Goal: Transaction & Acquisition: Purchase product/service

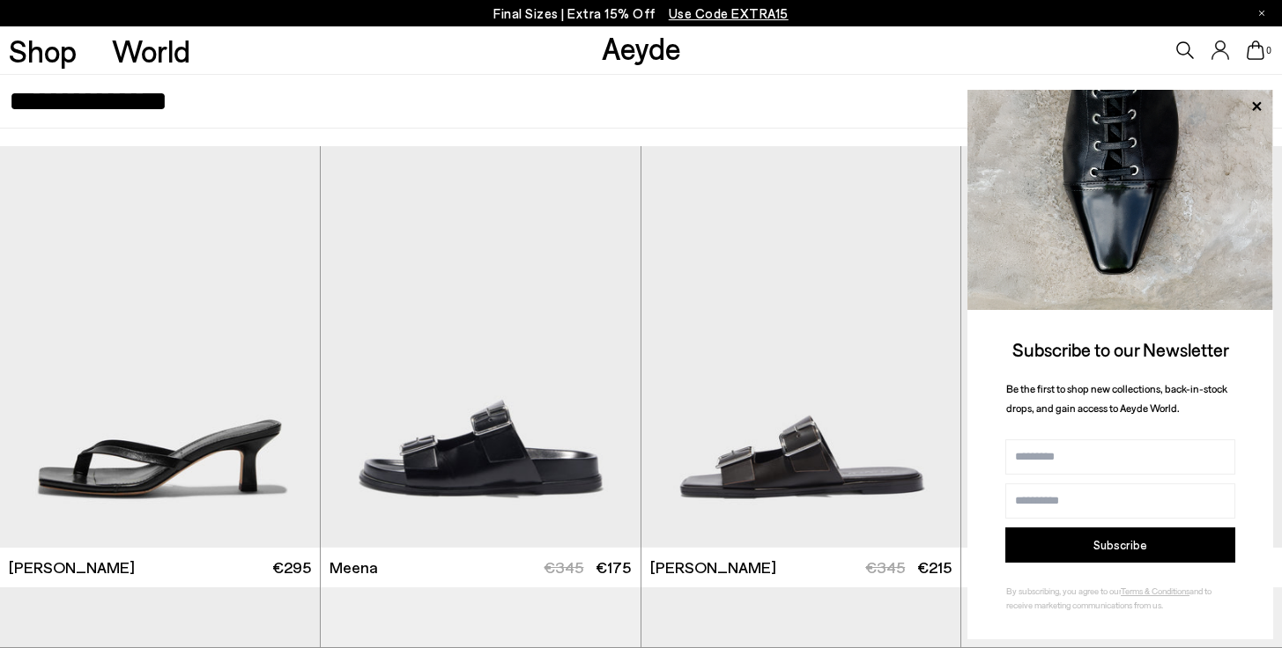
scroll to position [477, 0]
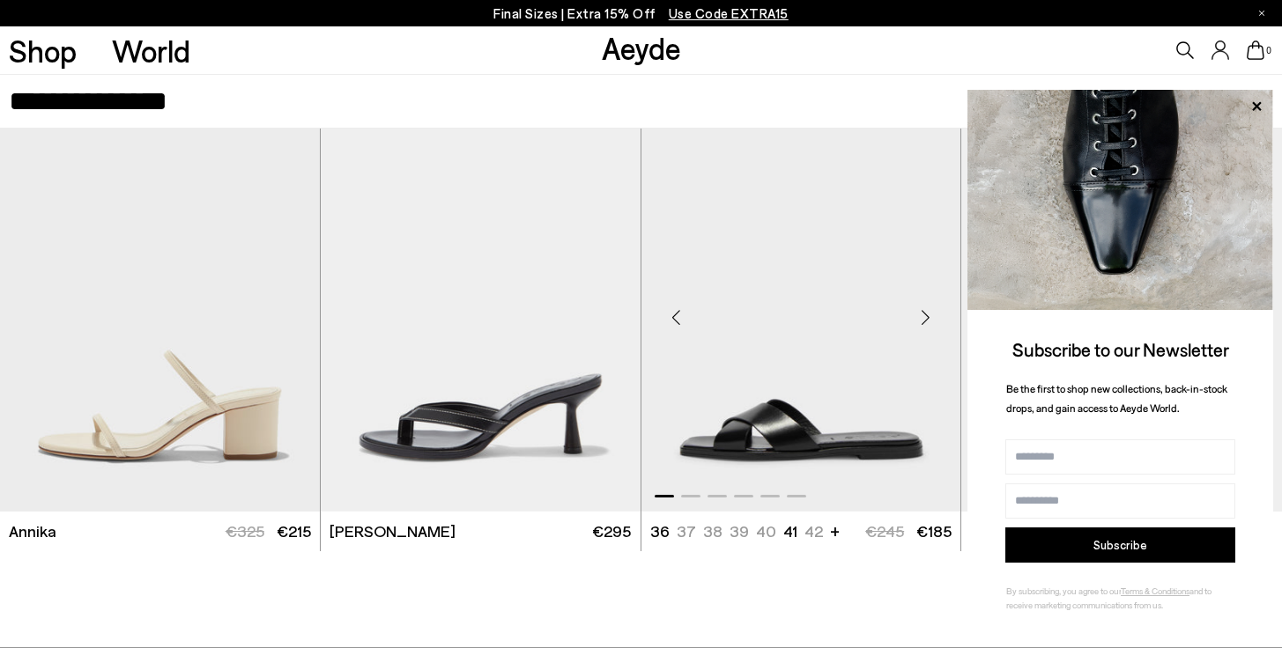
click at [791, 417] on img "1 / 6" at bounding box center [801, 311] width 320 height 402
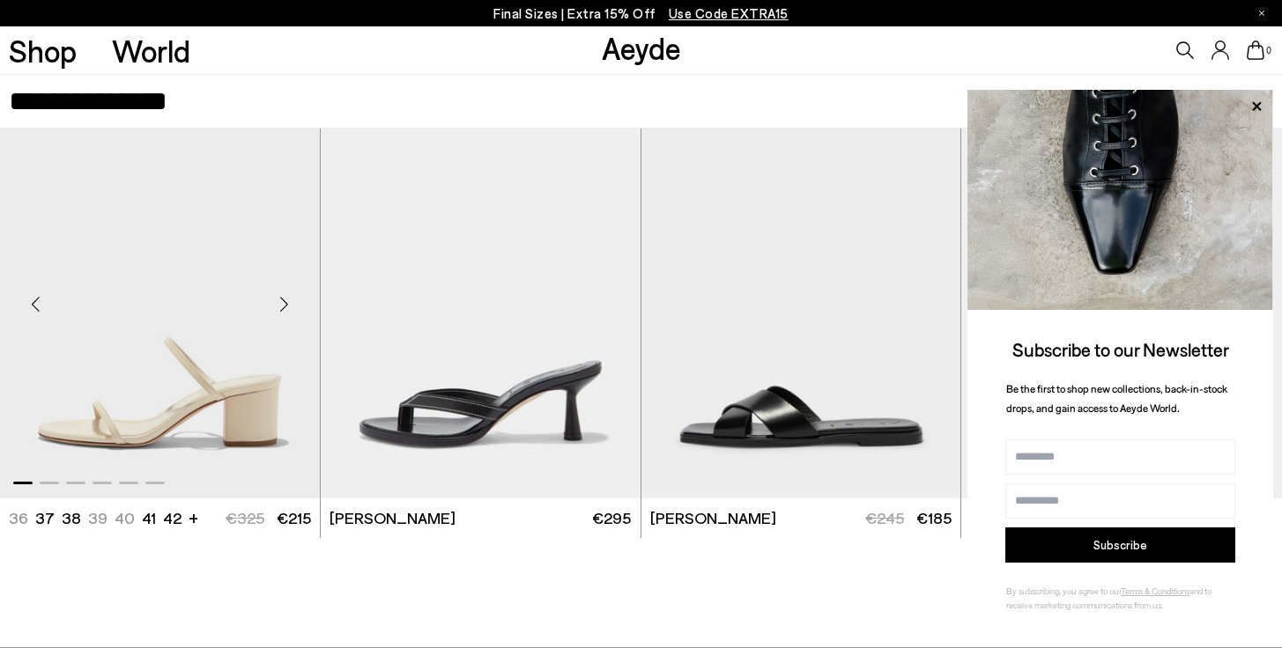
click at [231, 407] on img "1 / 6" at bounding box center [160, 298] width 320 height 402
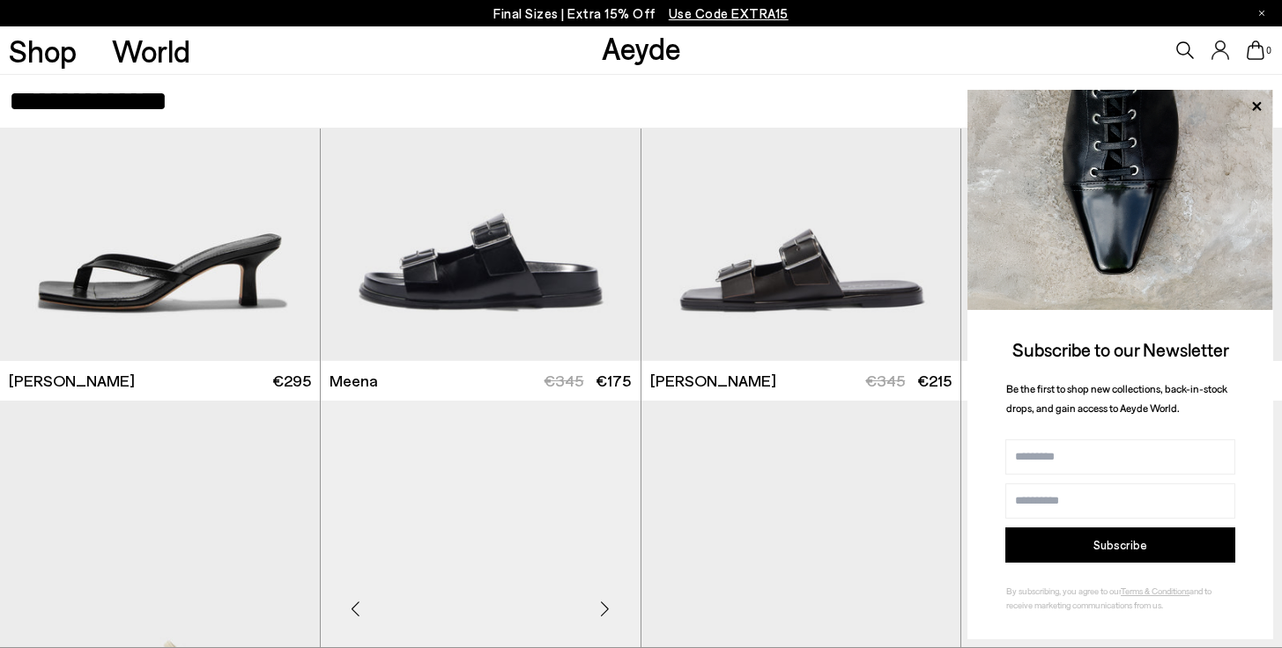
scroll to position [0, 0]
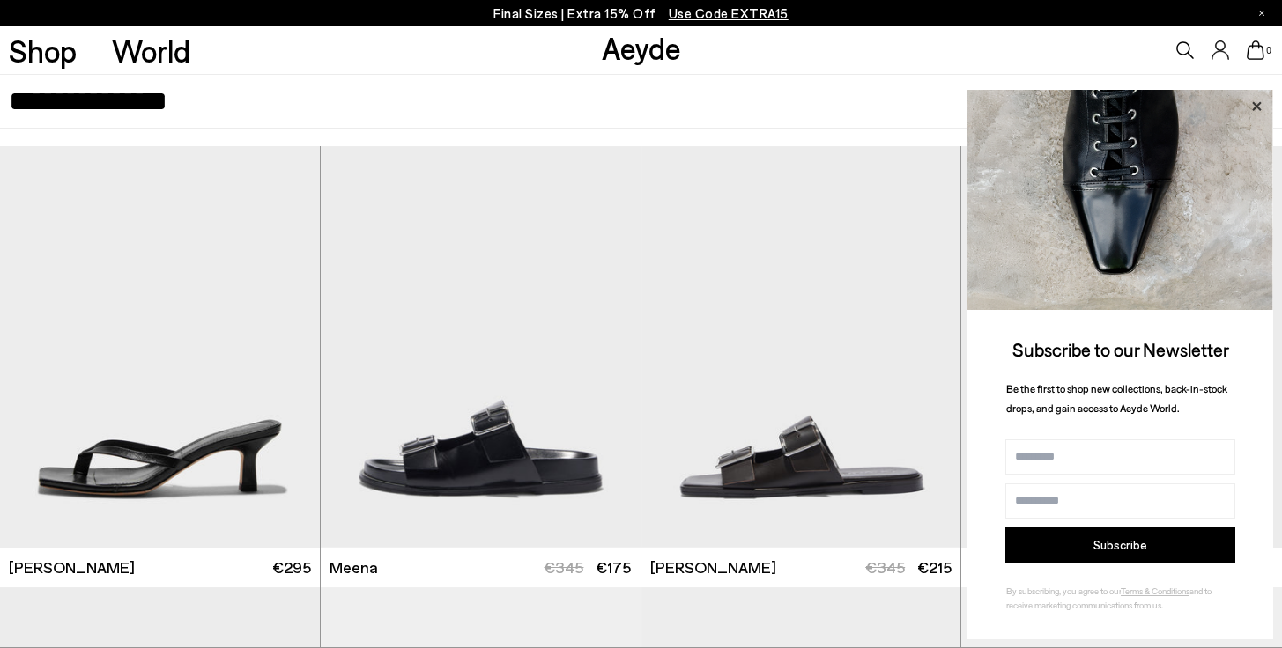
click at [1254, 105] on icon at bounding box center [1256, 105] width 9 height 9
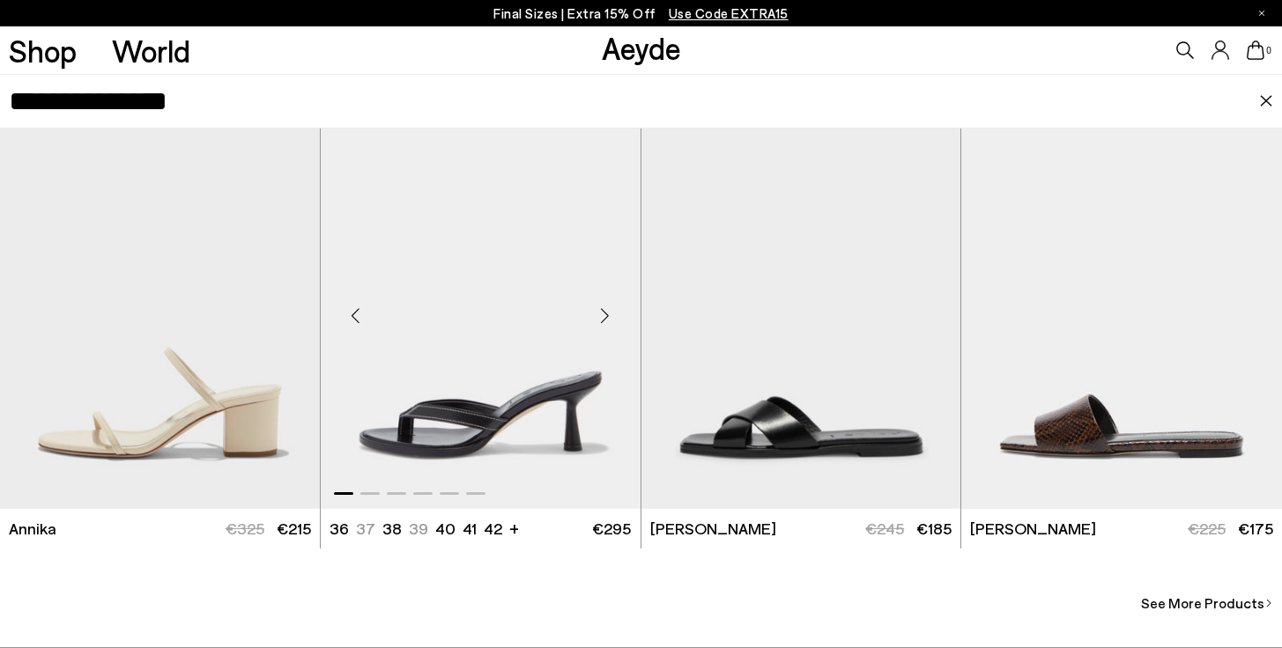
scroll to position [531, 0]
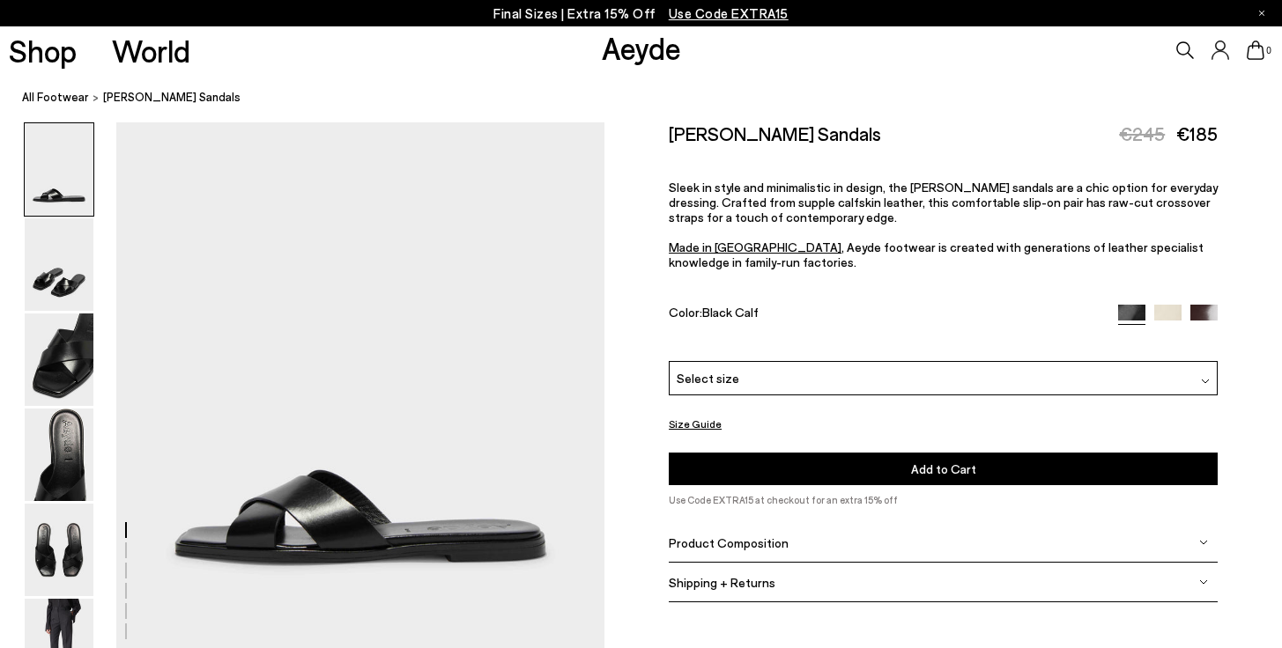
scroll to position [120, 0]
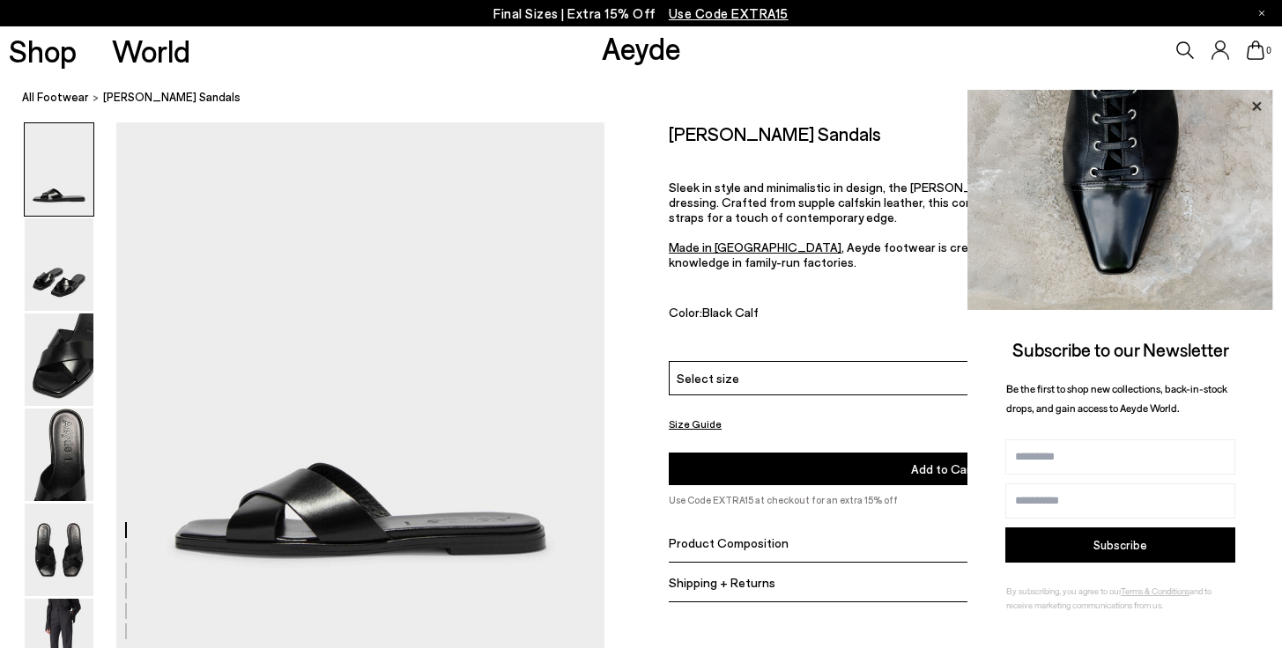
click at [1255, 100] on icon at bounding box center [1256, 106] width 23 height 23
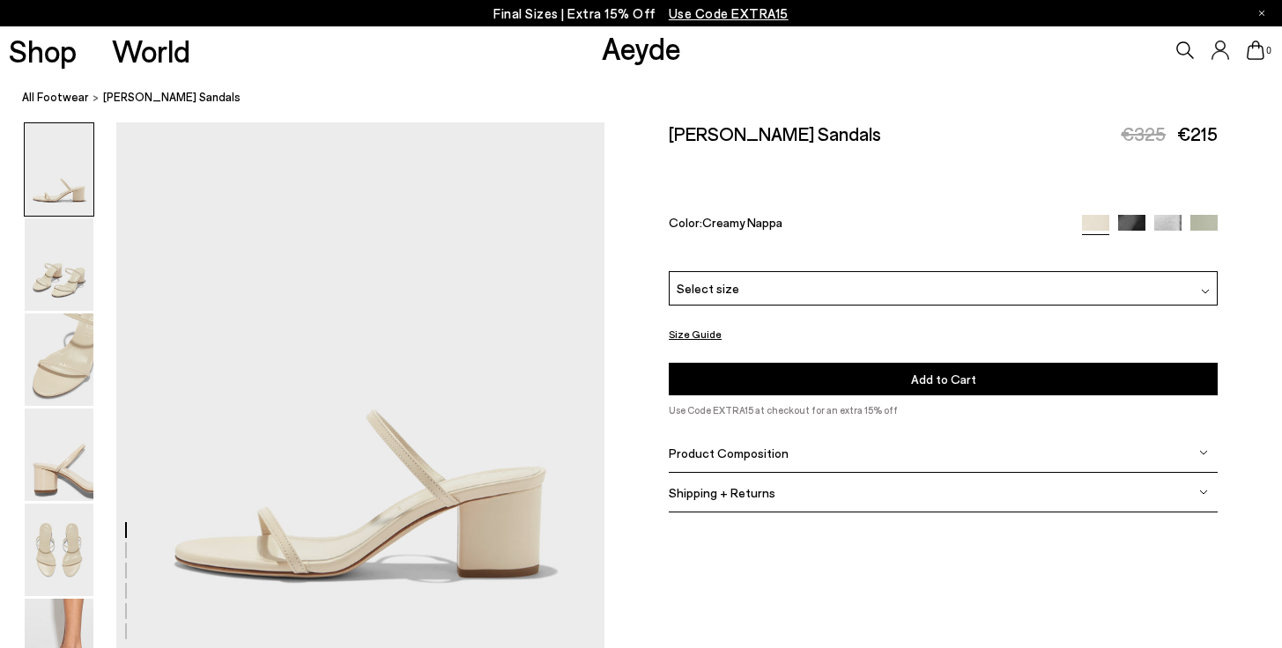
scroll to position [99, 0]
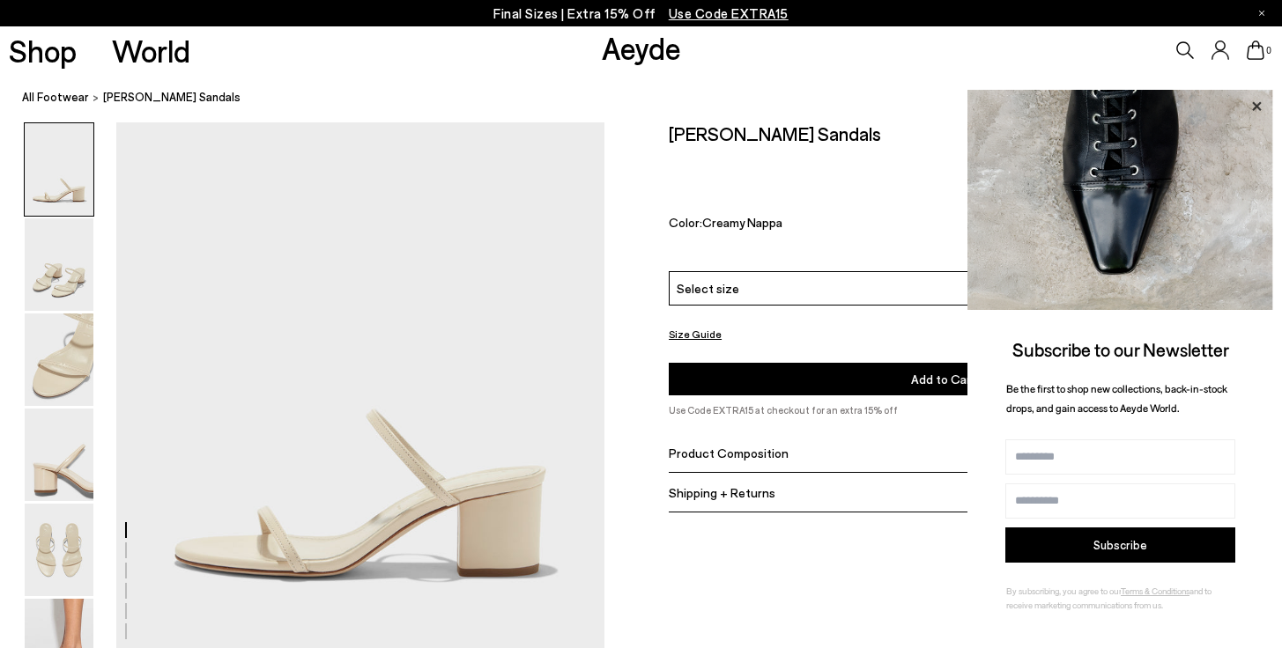
click at [1257, 102] on icon at bounding box center [1256, 106] width 23 height 23
